Goal: Check status: Check status

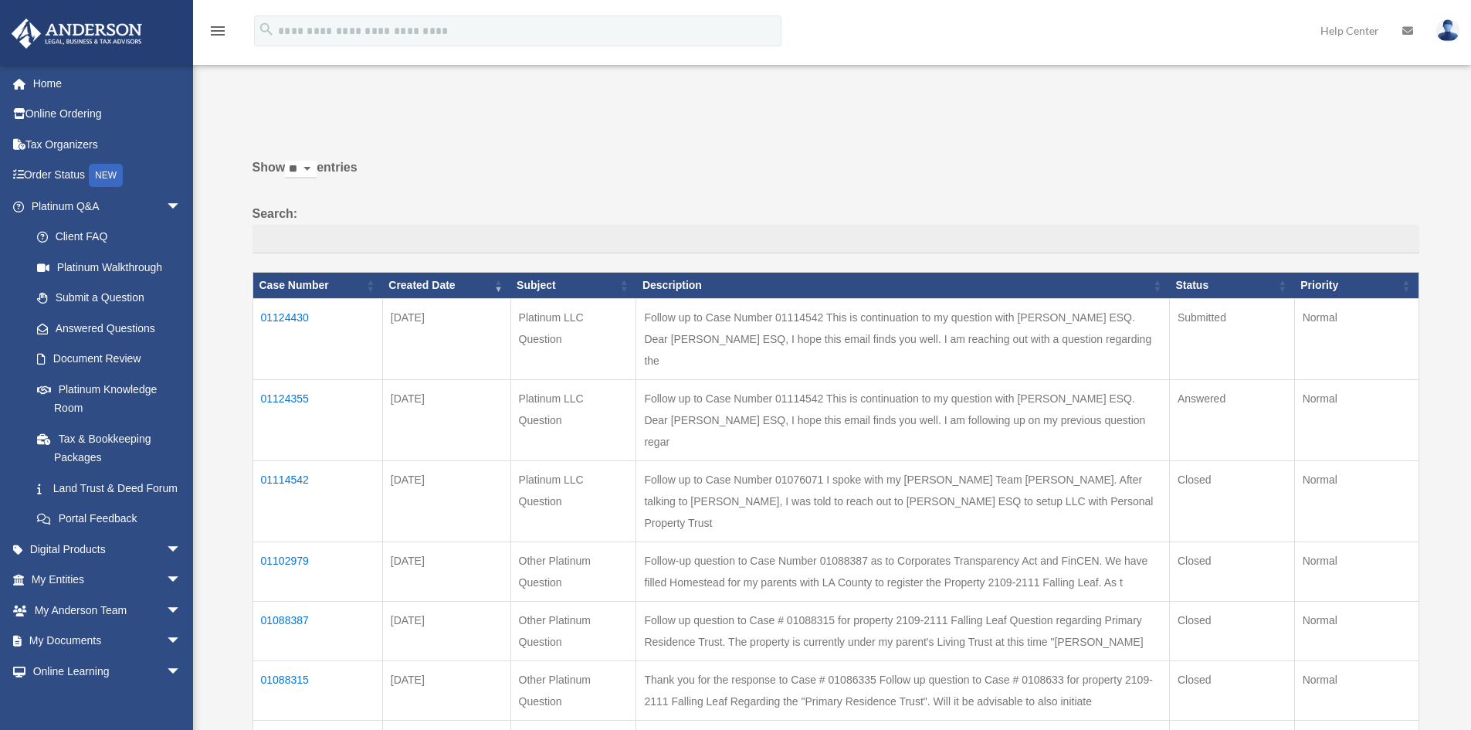
click at [273, 379] on td "01124355" at bounding box center [317, 419] width 130 height 81
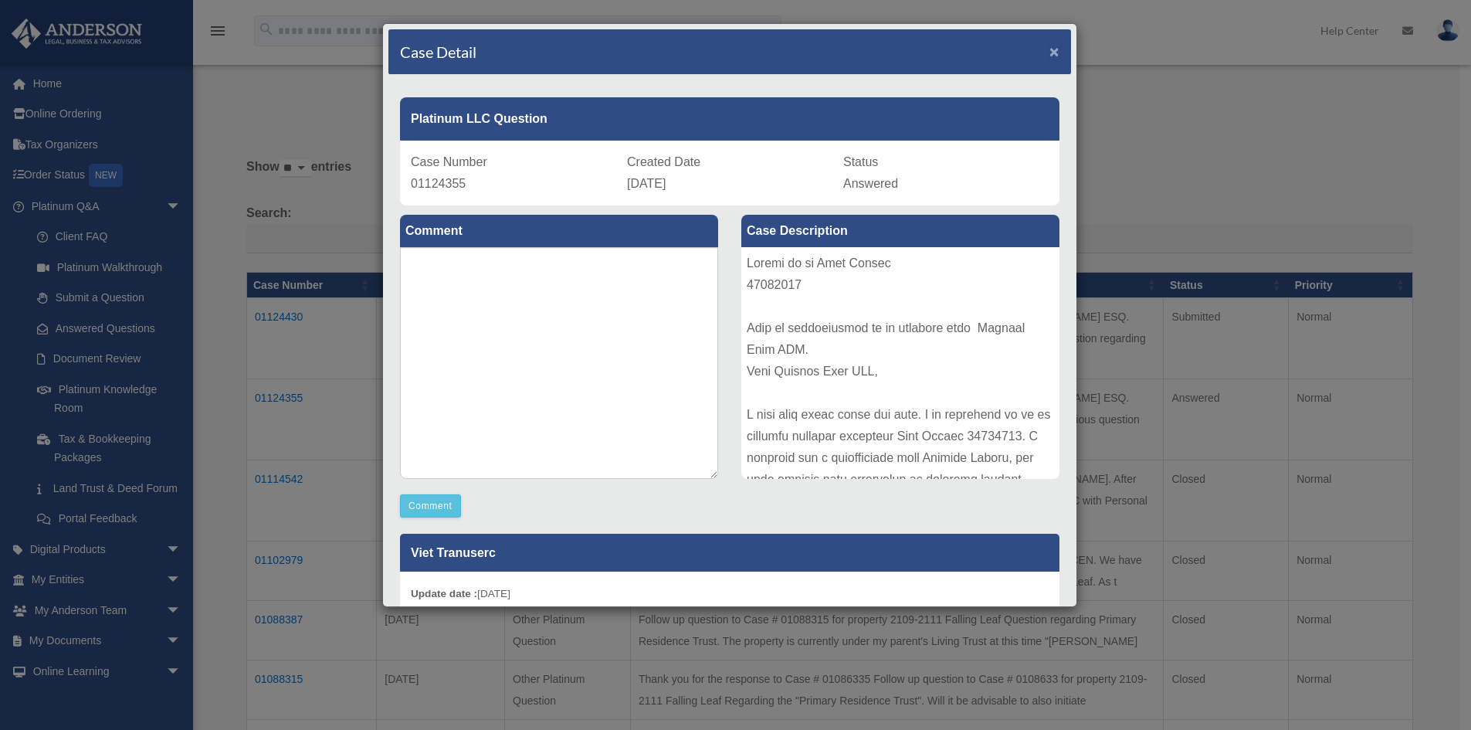
click at [1049, 48] on span "×" at bounding box center [1054, 51] width 10 height 18
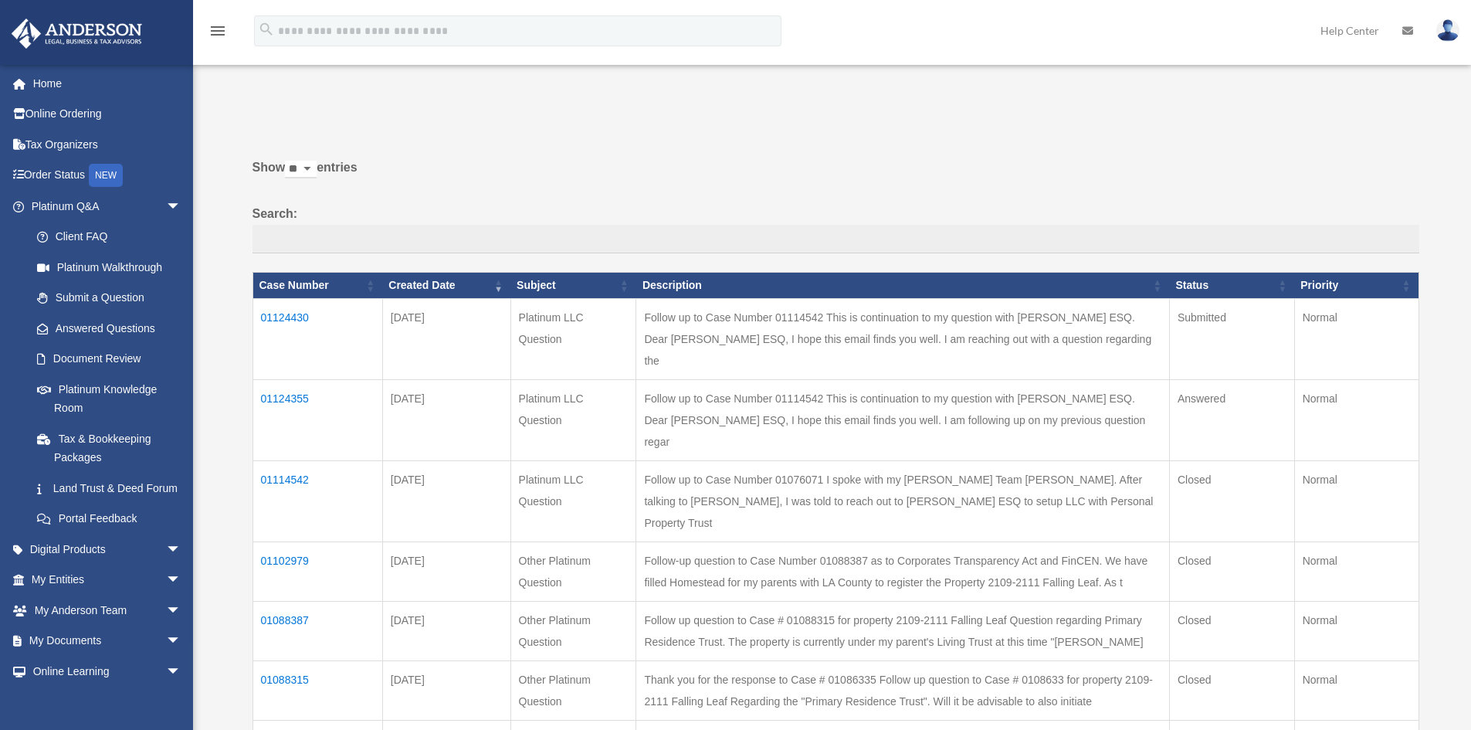
click at [300, 379] on td "01124355" at bounding box center [317, 419] width 130 height 81
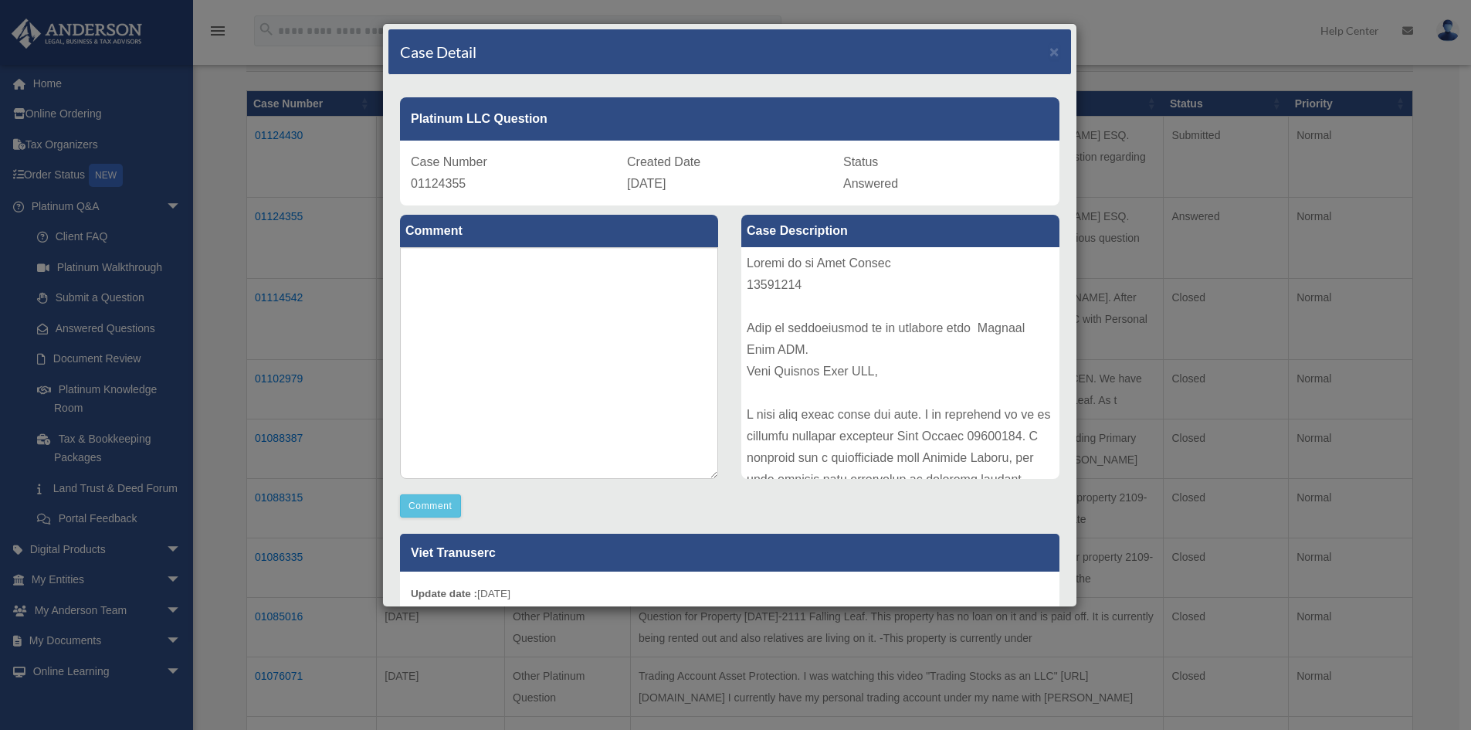
scroll to position [154, 0]
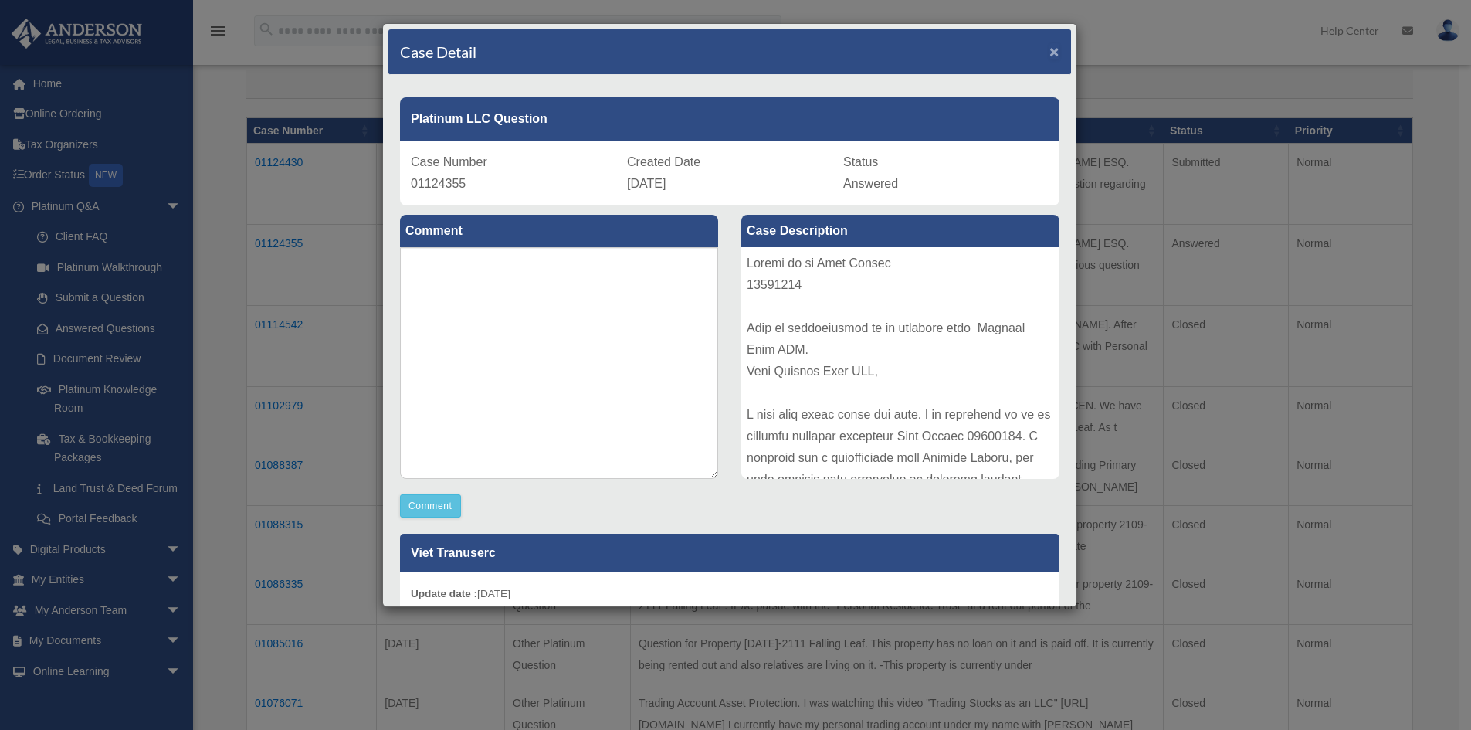
click at [1049, 43] on span "×" at bounding box center [1054, 51] width 10 height 18
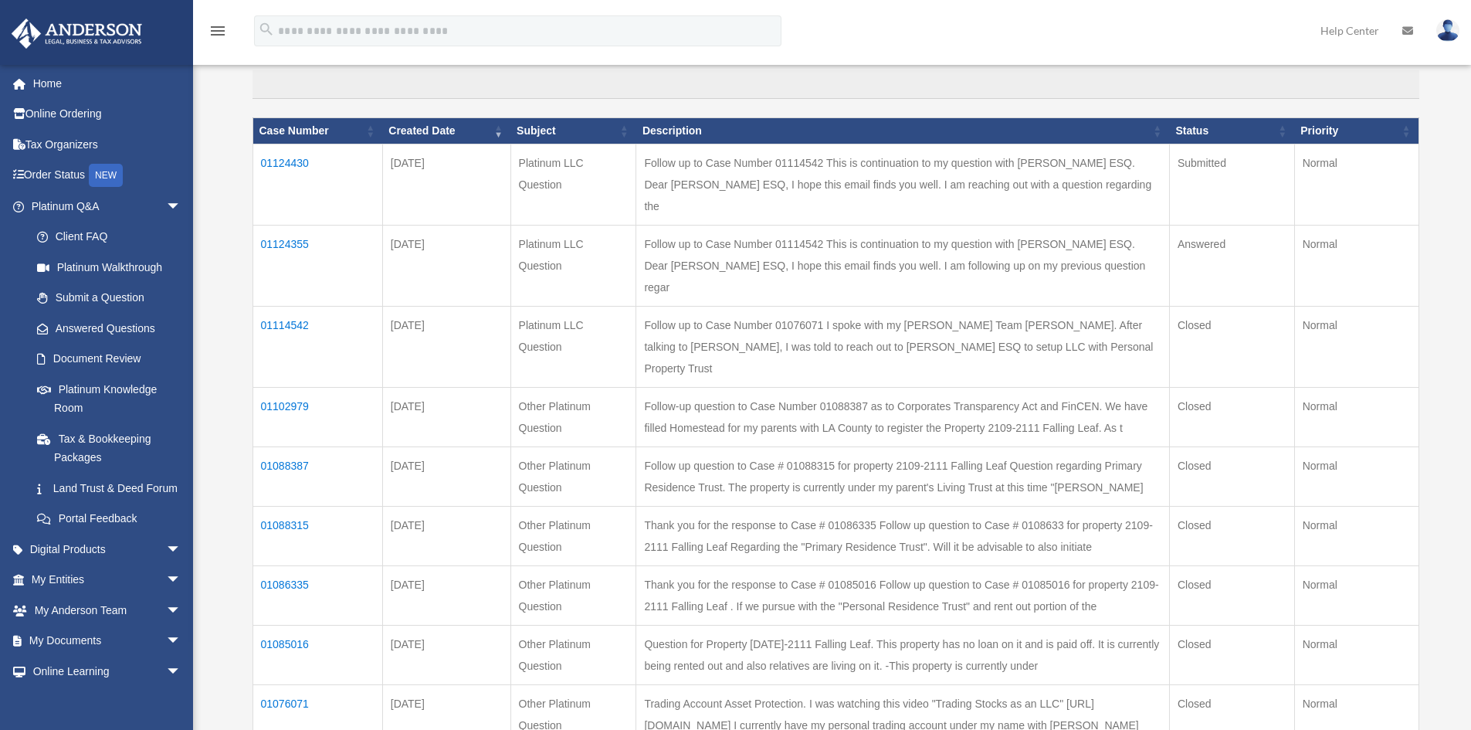
click at [291, 229] on td "01124355" at bounding box center [317, 265] width 130 height 81
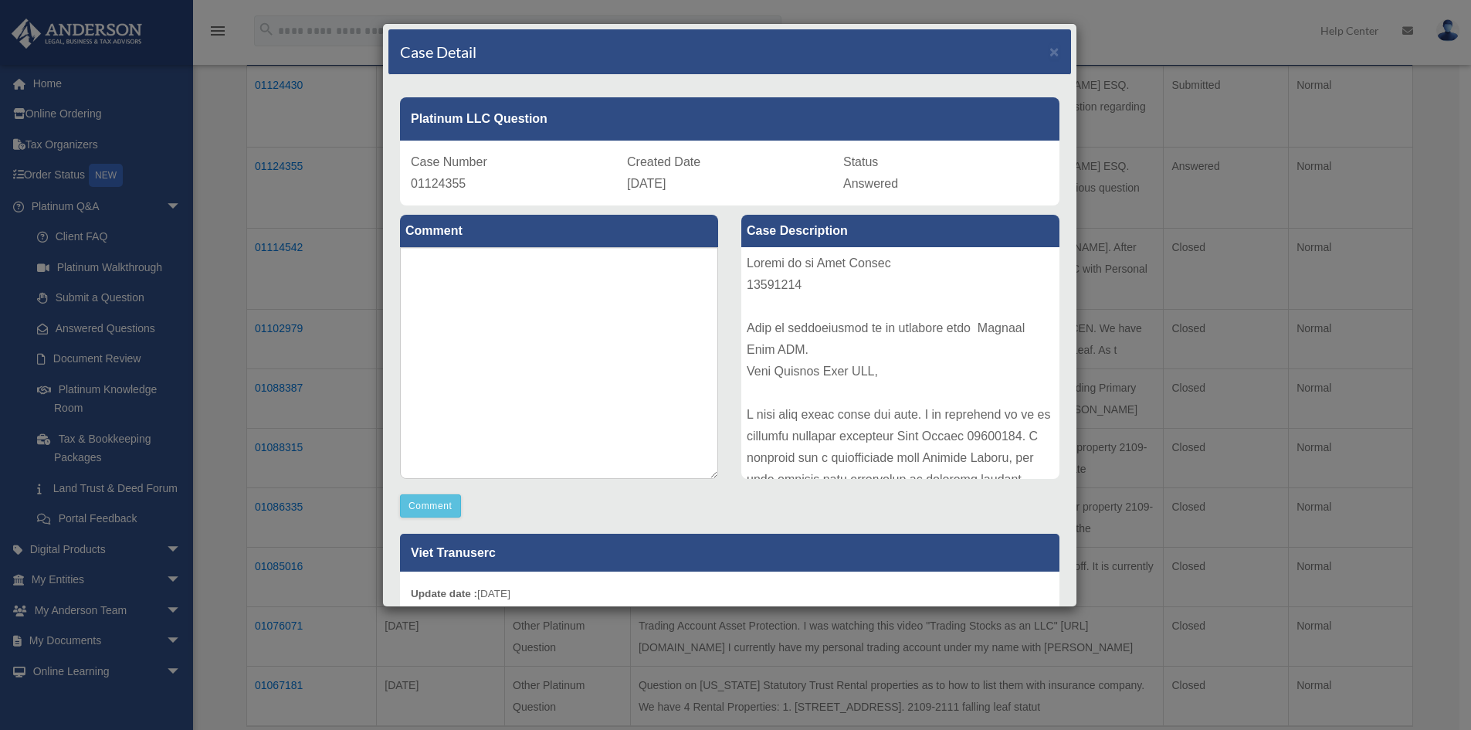
scroll to position [77, 0]
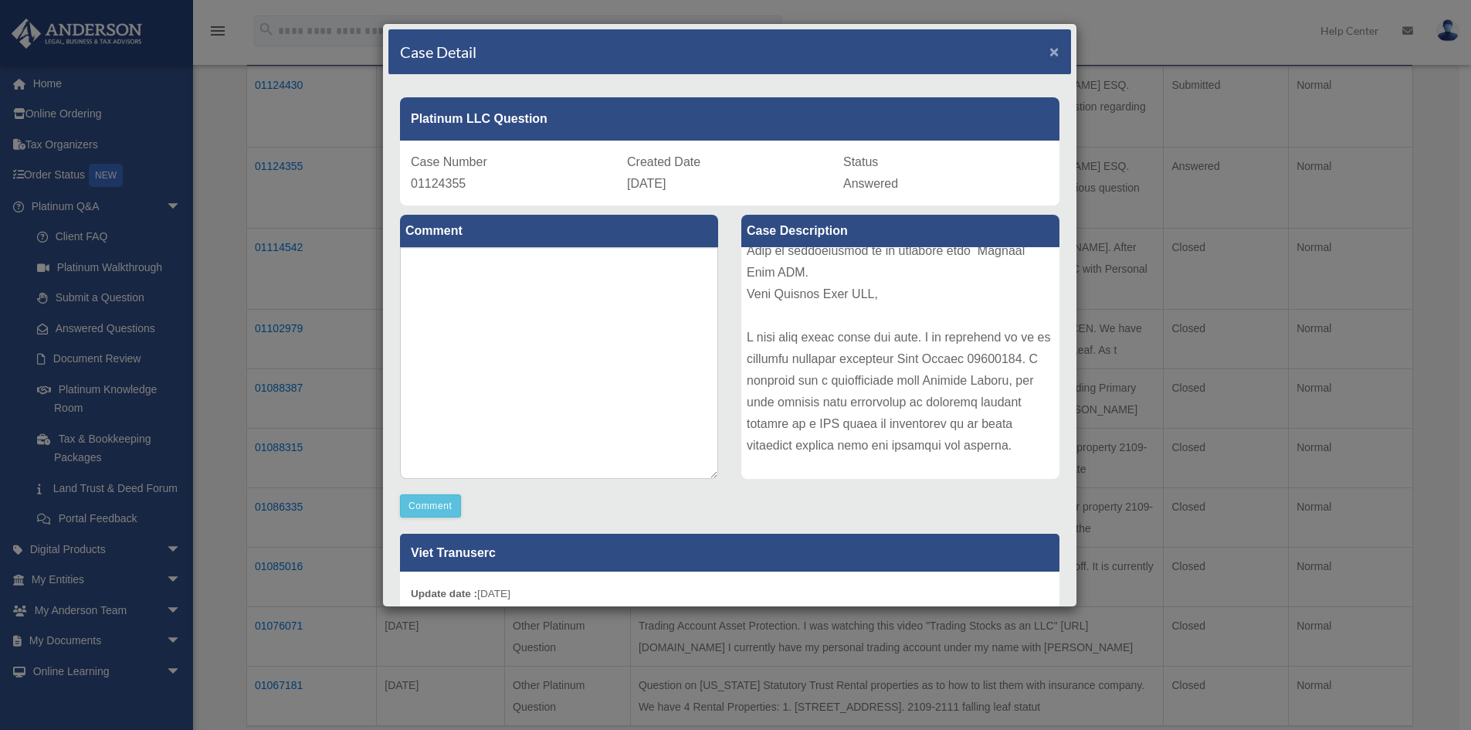
click at [1049, 50] on span "×" at bounding box center [1054, 51] width 10 height 18
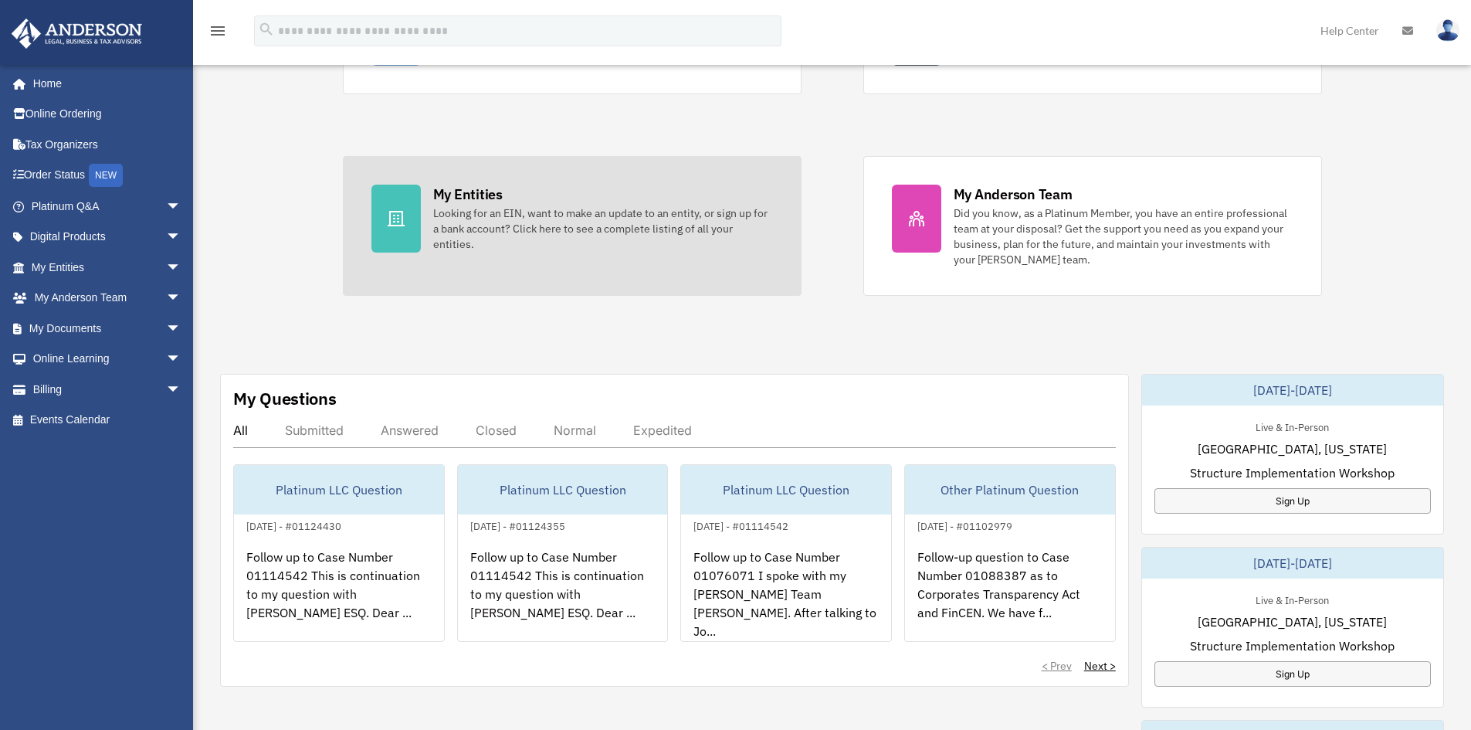
scroll to position [215, 0]
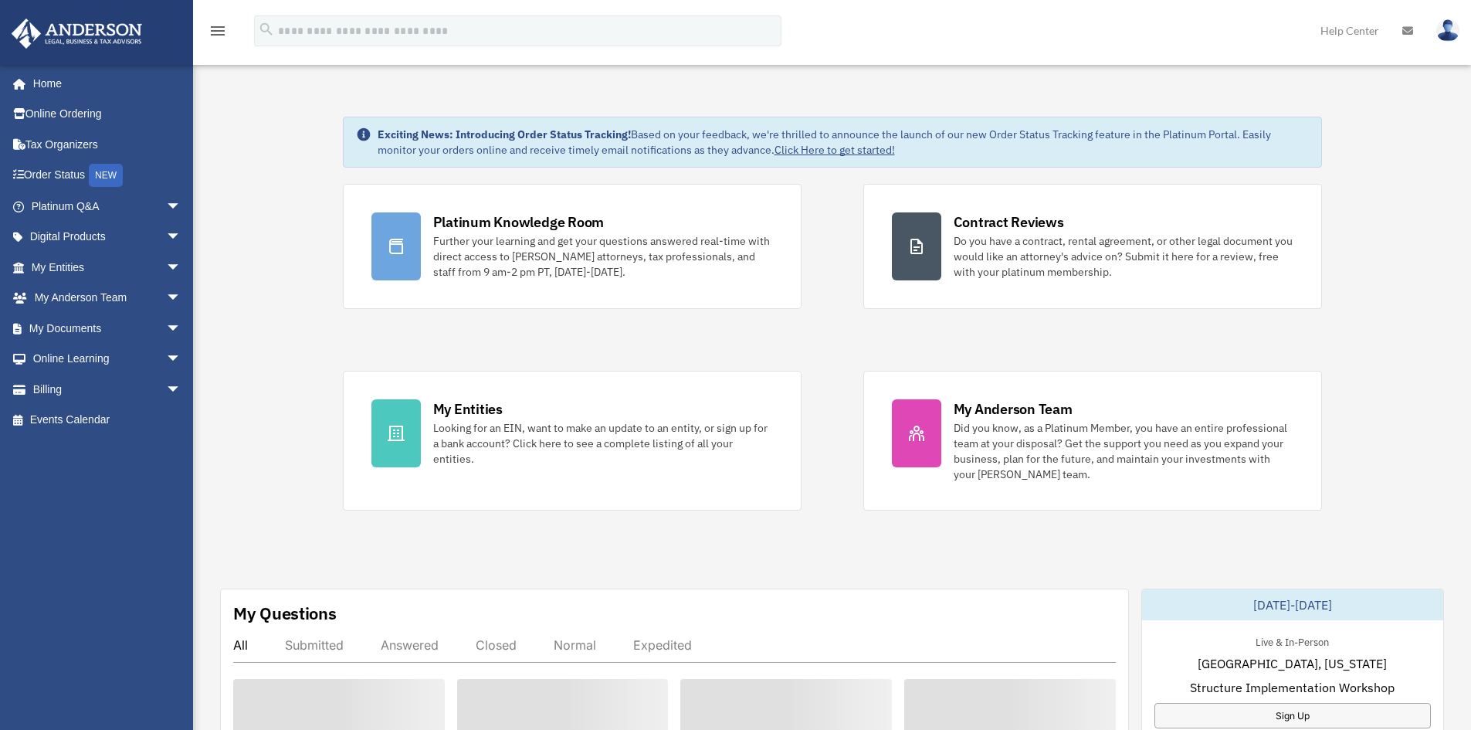
scroll to position [215, 0]
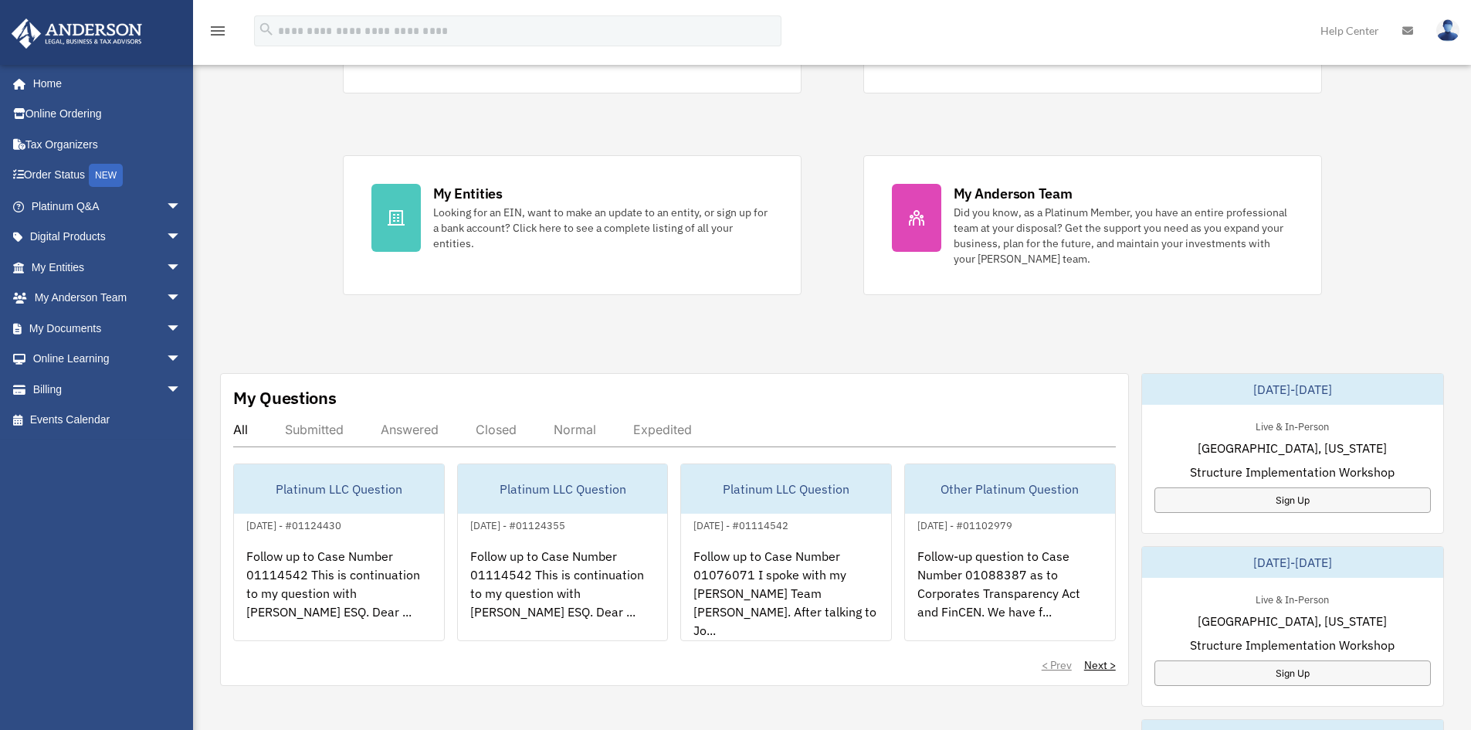
click at [396, 425] on div "Answered" at bounding box center [410, 429] width 58 height 15
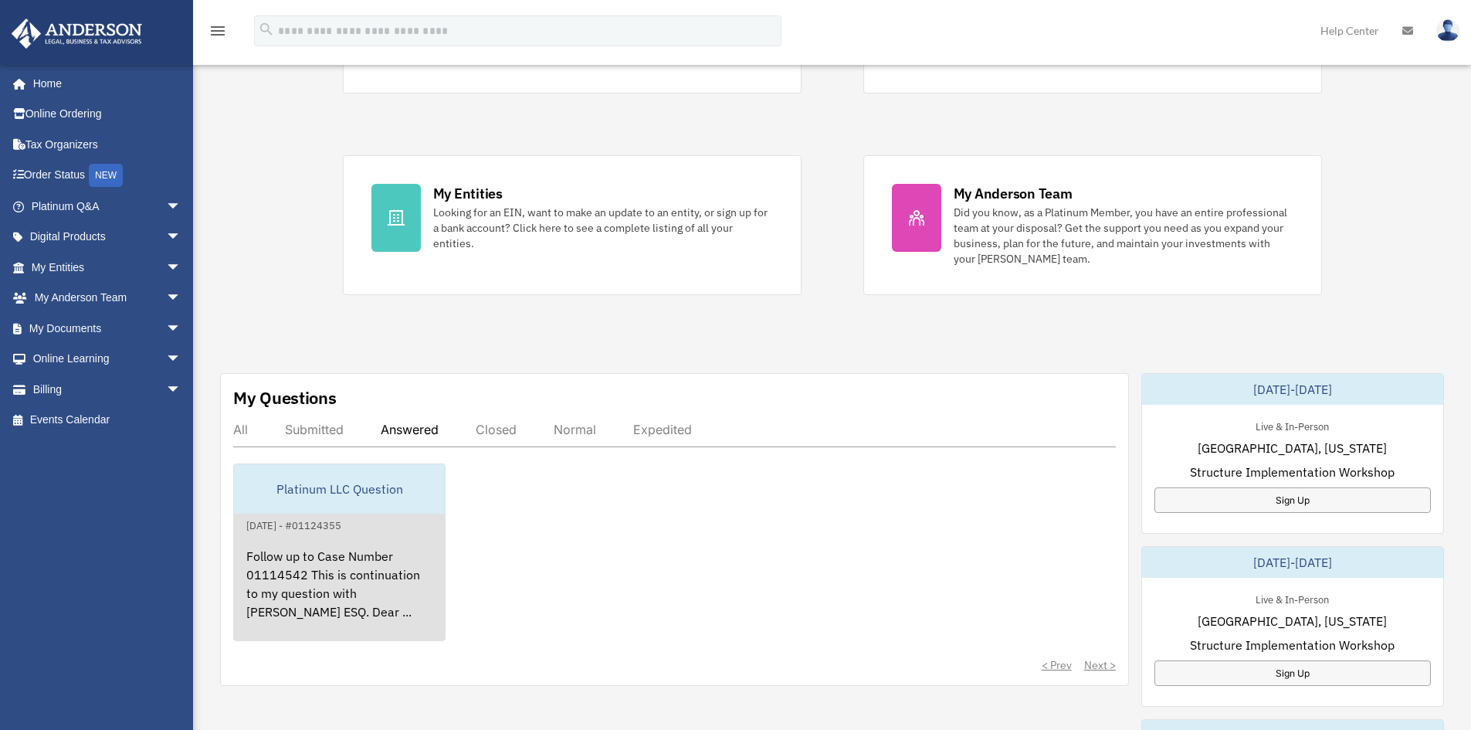
click at [340, 598] on div "Follow up to Case Number 01114542 This is continuation to my question with Spen…" at bounding box center [339, 594] width 211 height 120
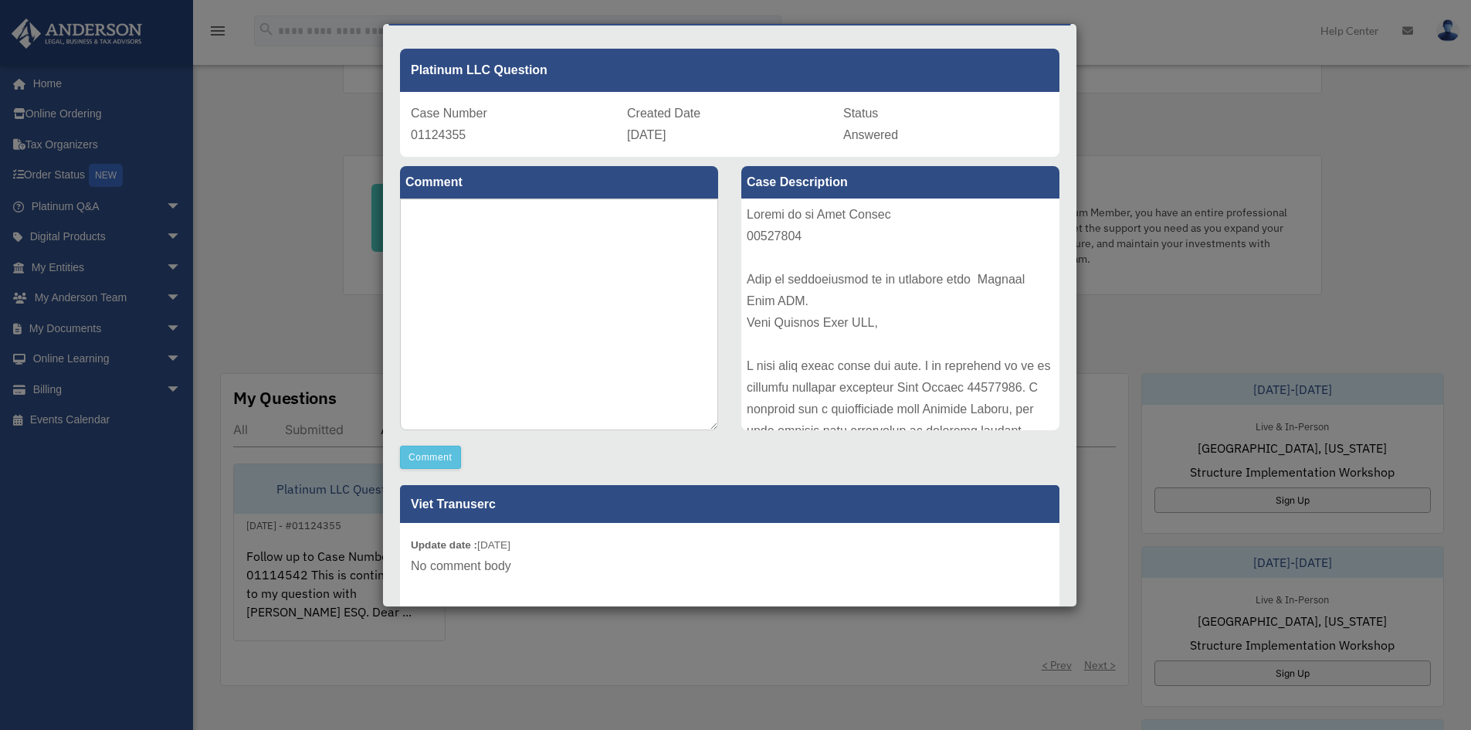
scroll to position [0, 0]
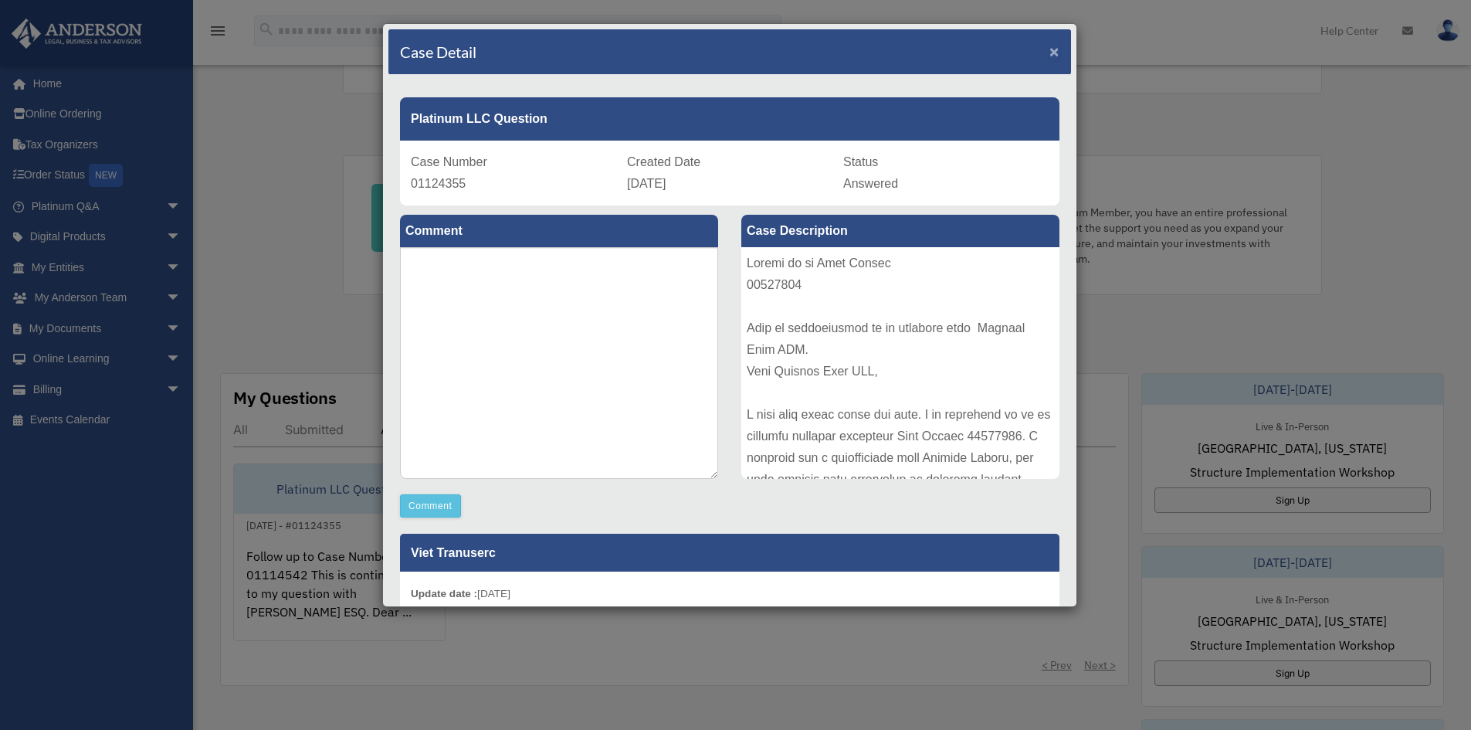
click at [1049, 48] on span "×" at bounding box center [1054, 51] width 10 height 18
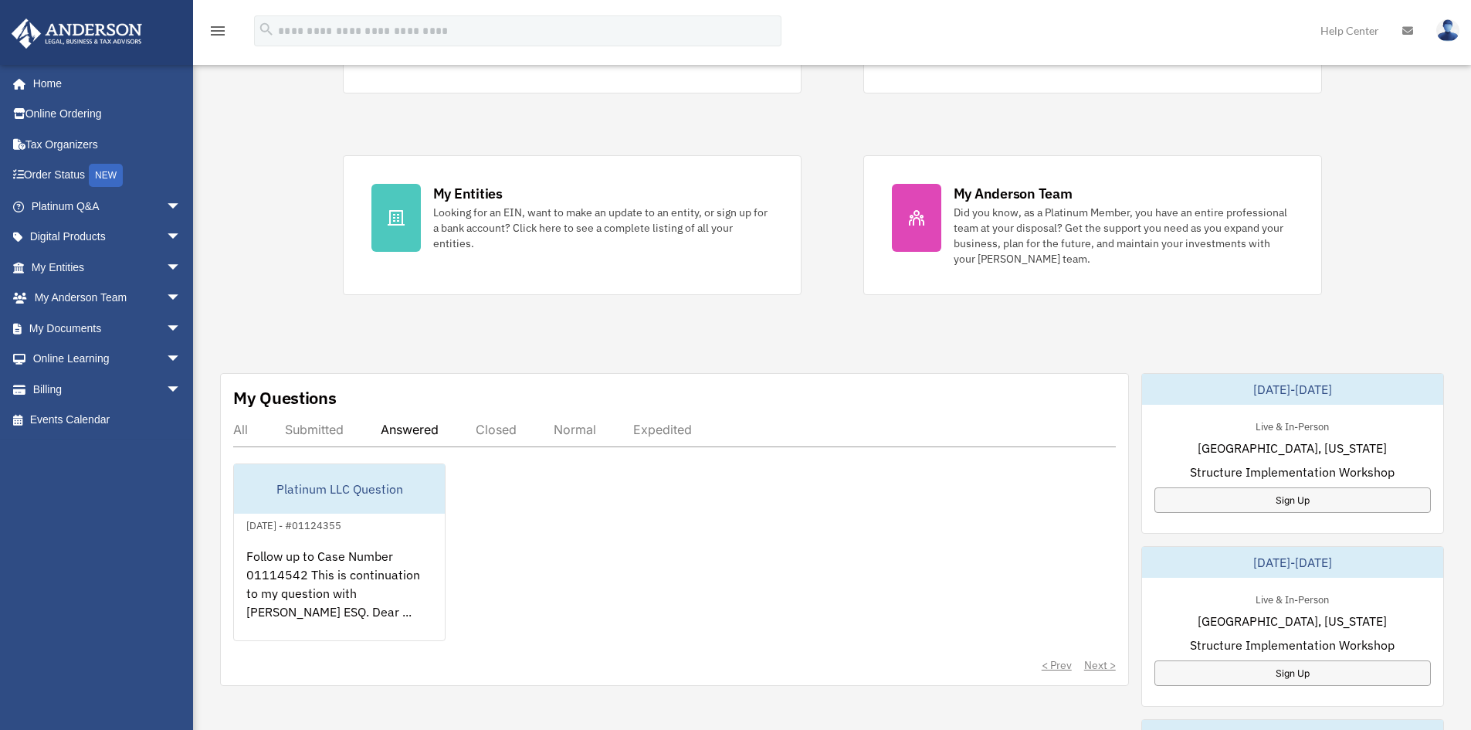
click at [489, 435] on div "Closed" at bounding box center [496, 429] width 41 height 15
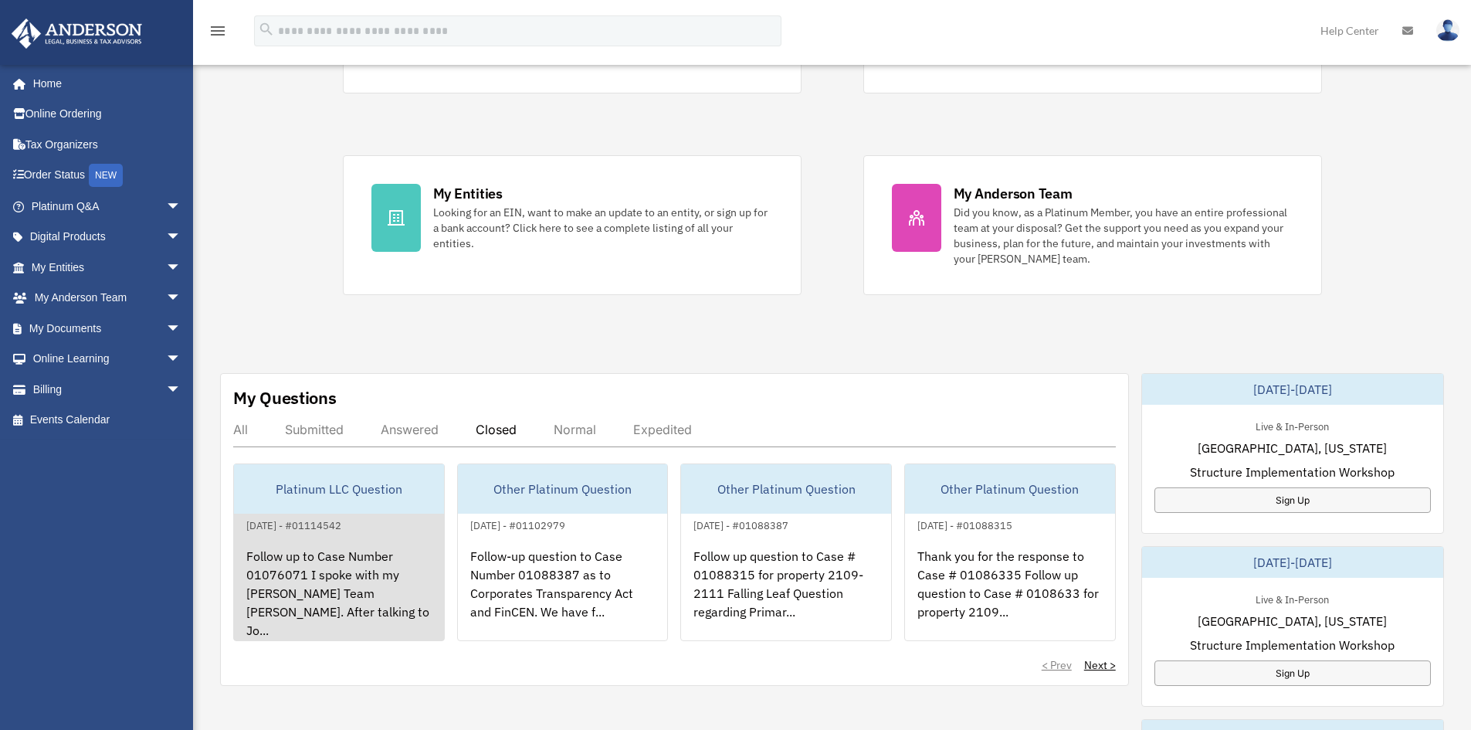
click at [328, 510] on div "Platinum LLC Question" at bounding box center [339, 488] width 210 height 49
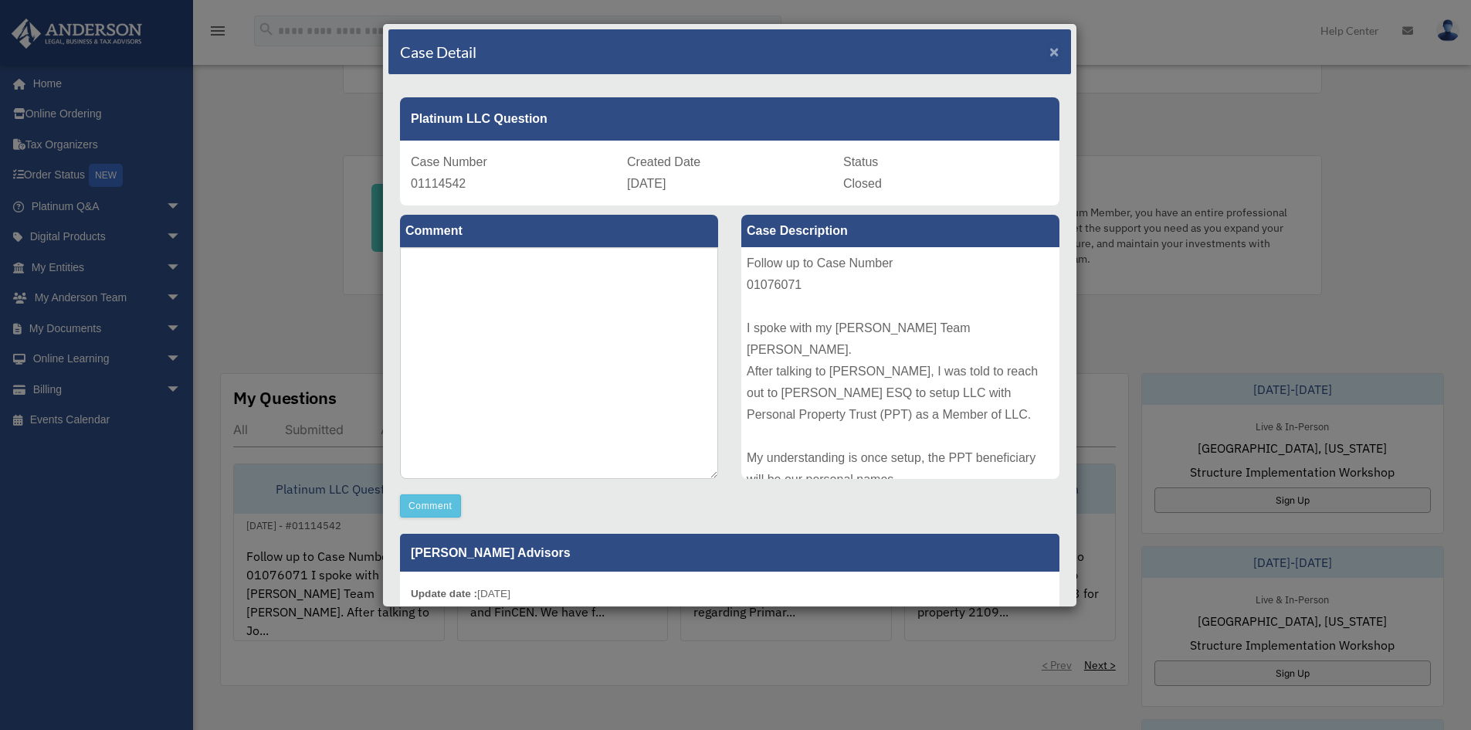
click at [1049, 49] on span "×" at bounding box center [1054, 51] width 10 height 18
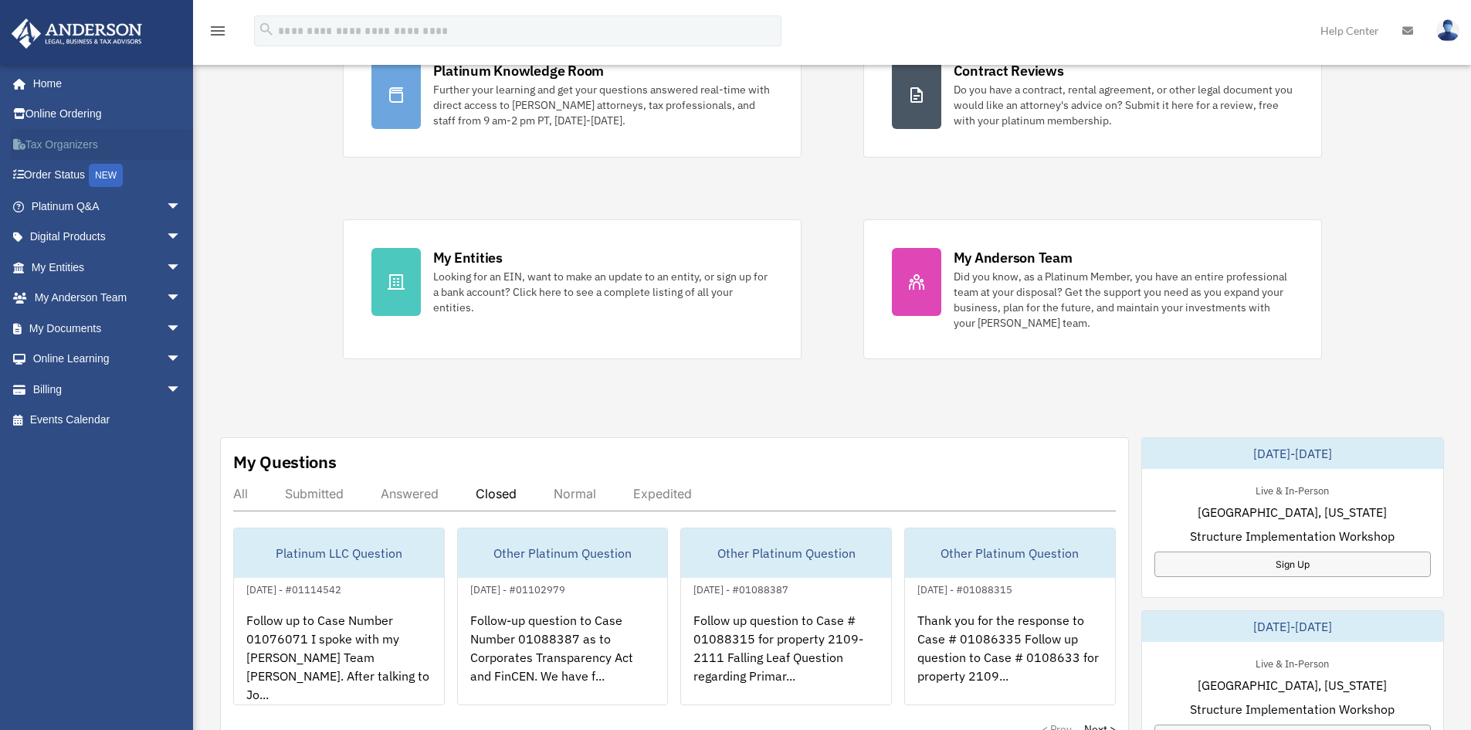
scroll to position [61, 0]
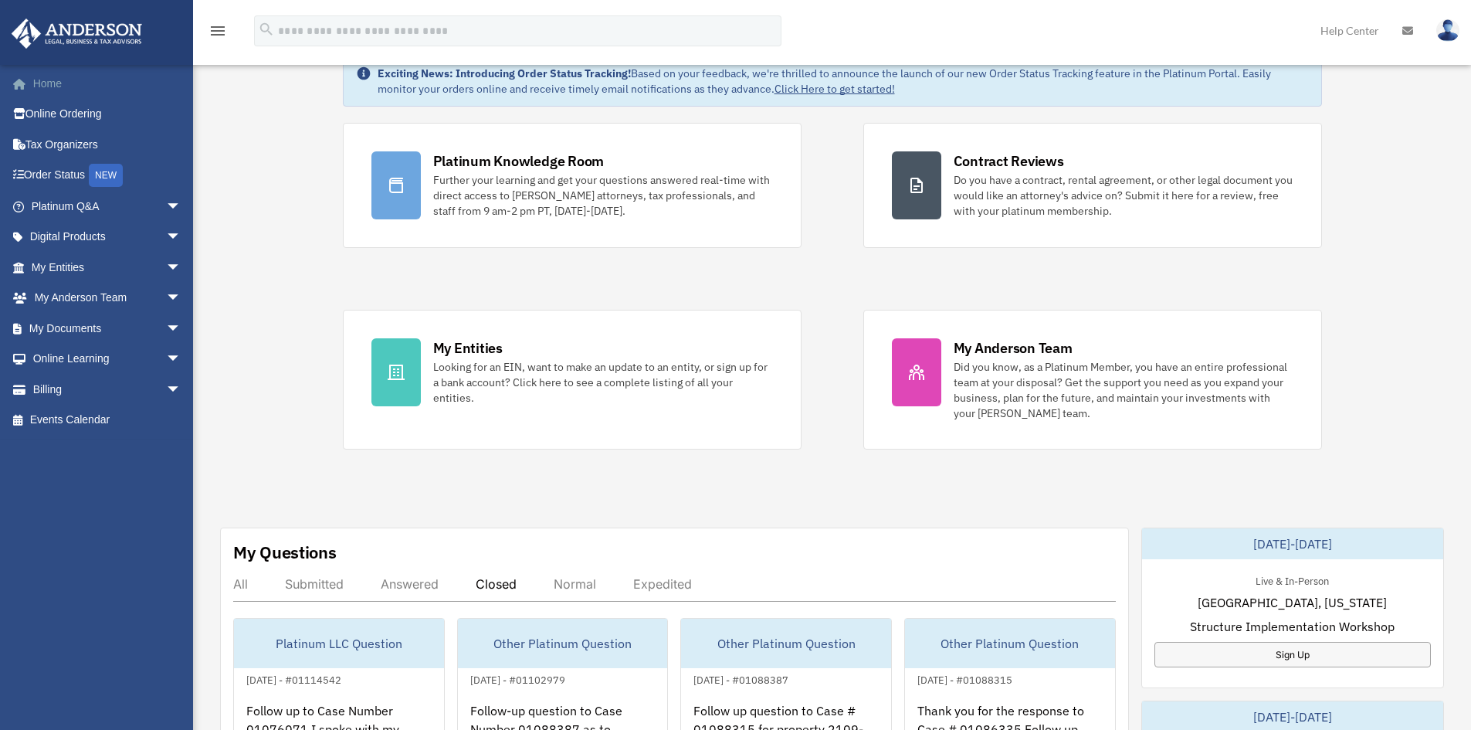
click at [34, 83] on link "Home" at bounding box center [108, 83] width 194 height 31
